Goal: Task Accomplishment & Management: Manage account settings

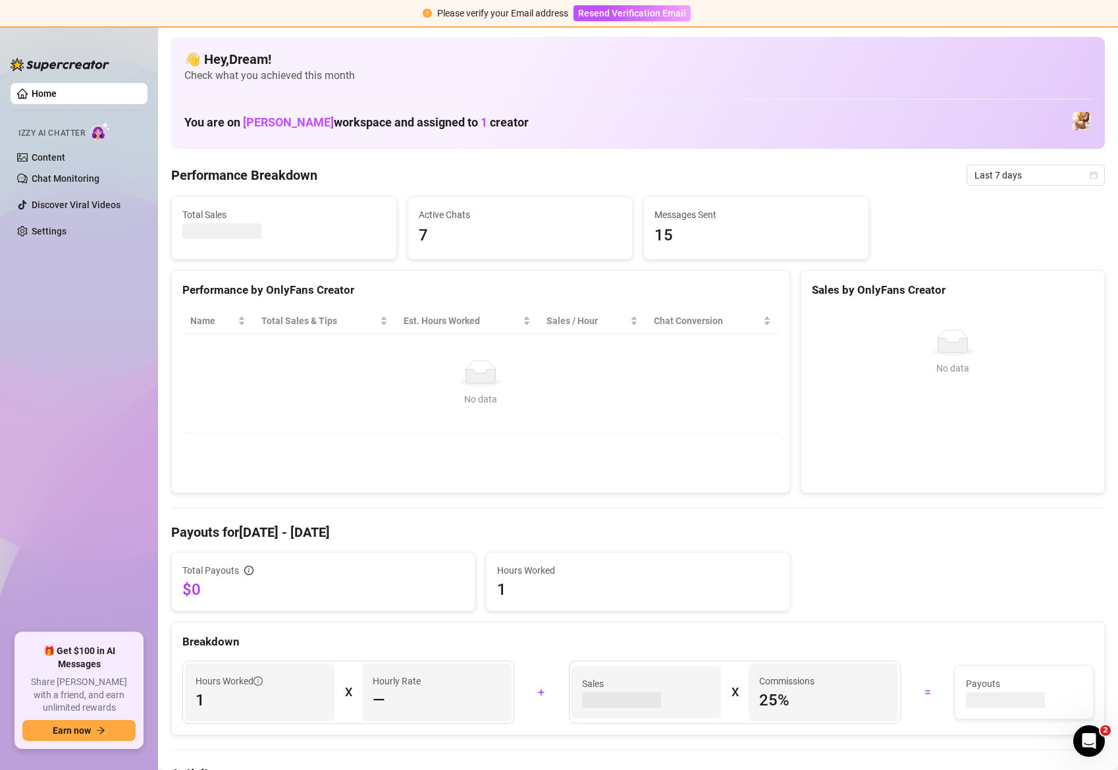
click at [1052, 172] on span "Last 7 days" at bounding box center [1035, 175] width 122 height 20
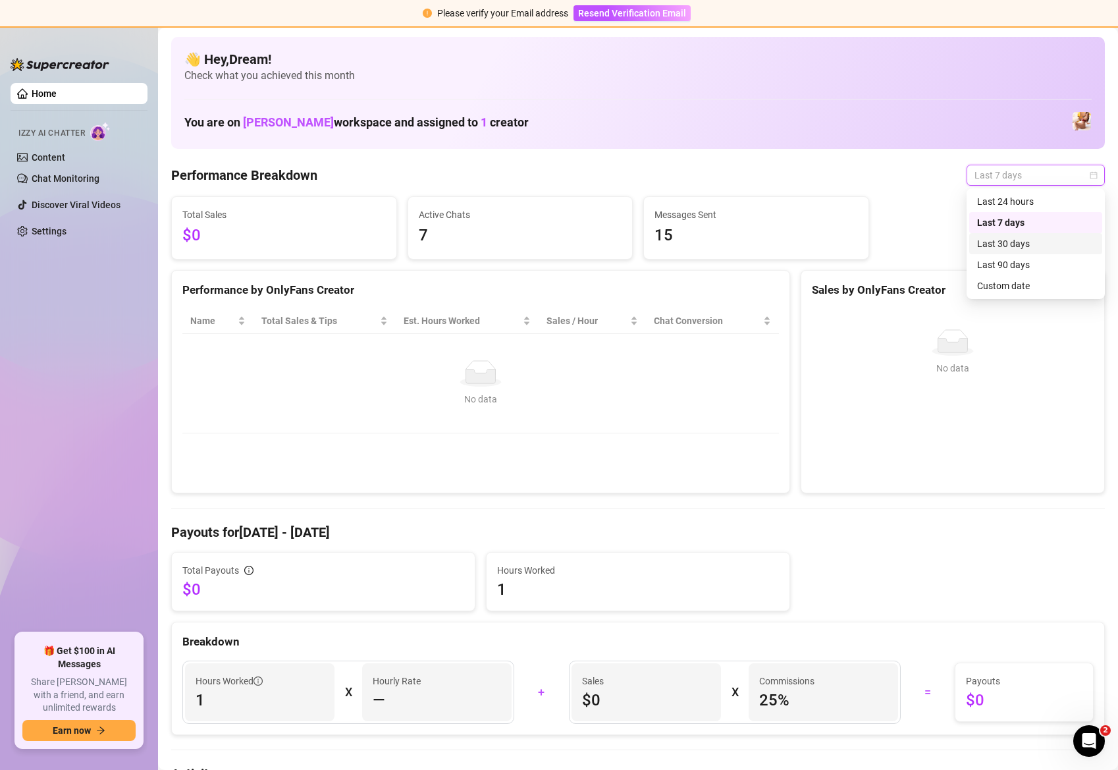
click at [1029, 252] on div "Last 30 days" at bounding box center [1035, 243] width 133 height 21
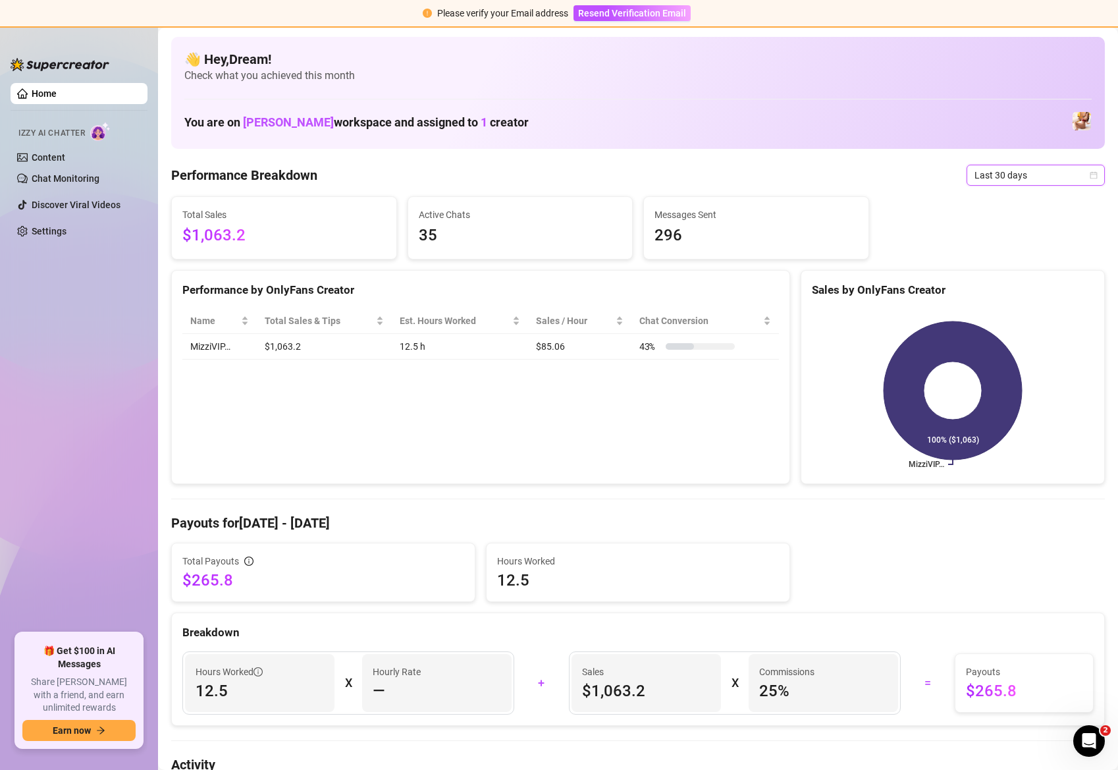
click at [1006, 181] on span "Last 30 days" at bounding box center [1035, 175] width 122 height 20
click at [1004, 265] on div "Last 90 days" at bounding box center [1035, 264] width 117 height 14
